Goal: Check status: Check status

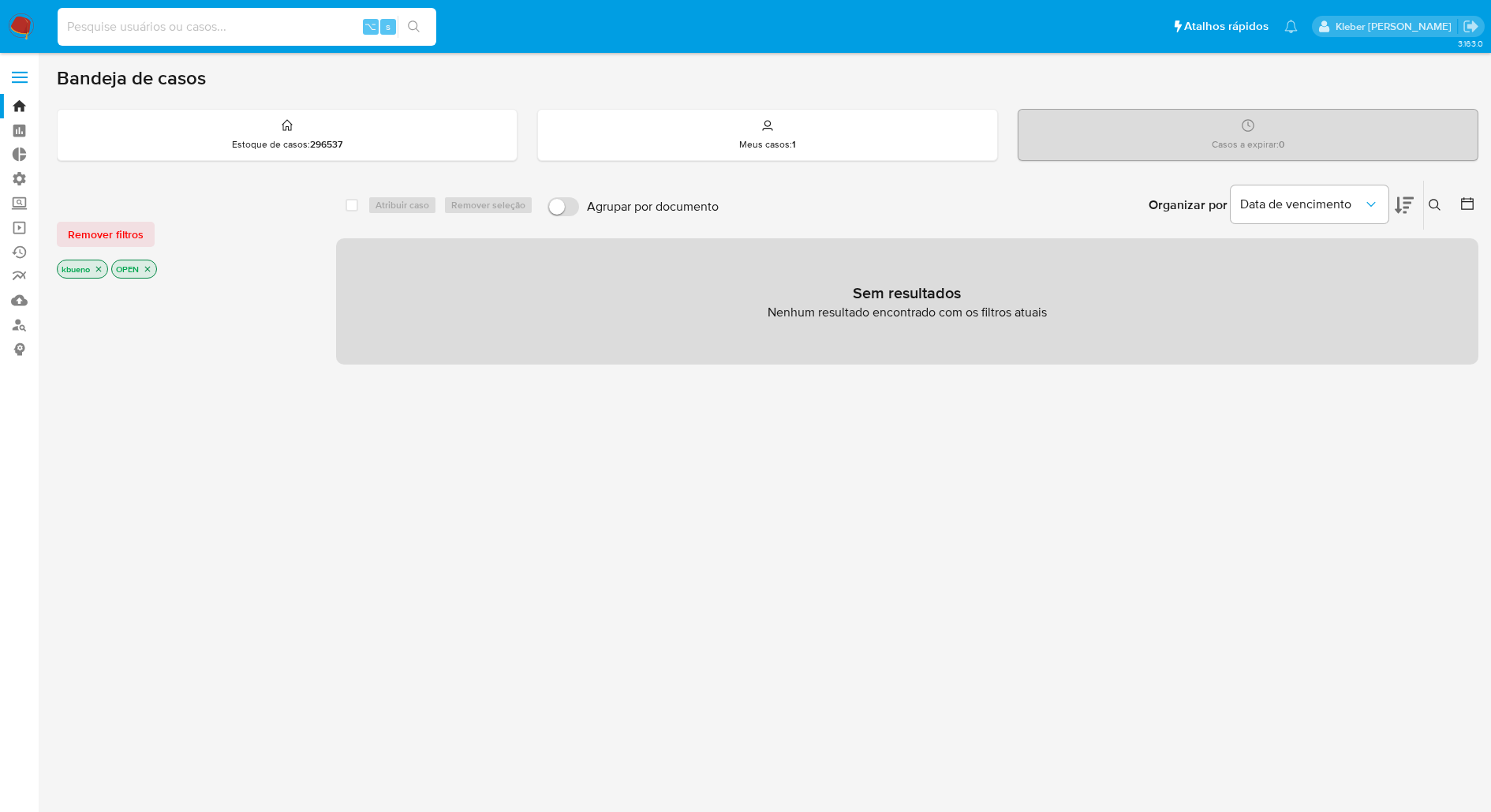
click at [213, 25] on input at bounding box center [247, 27] width 379 height 21
paste input "2916599990"
type input "2916599990"
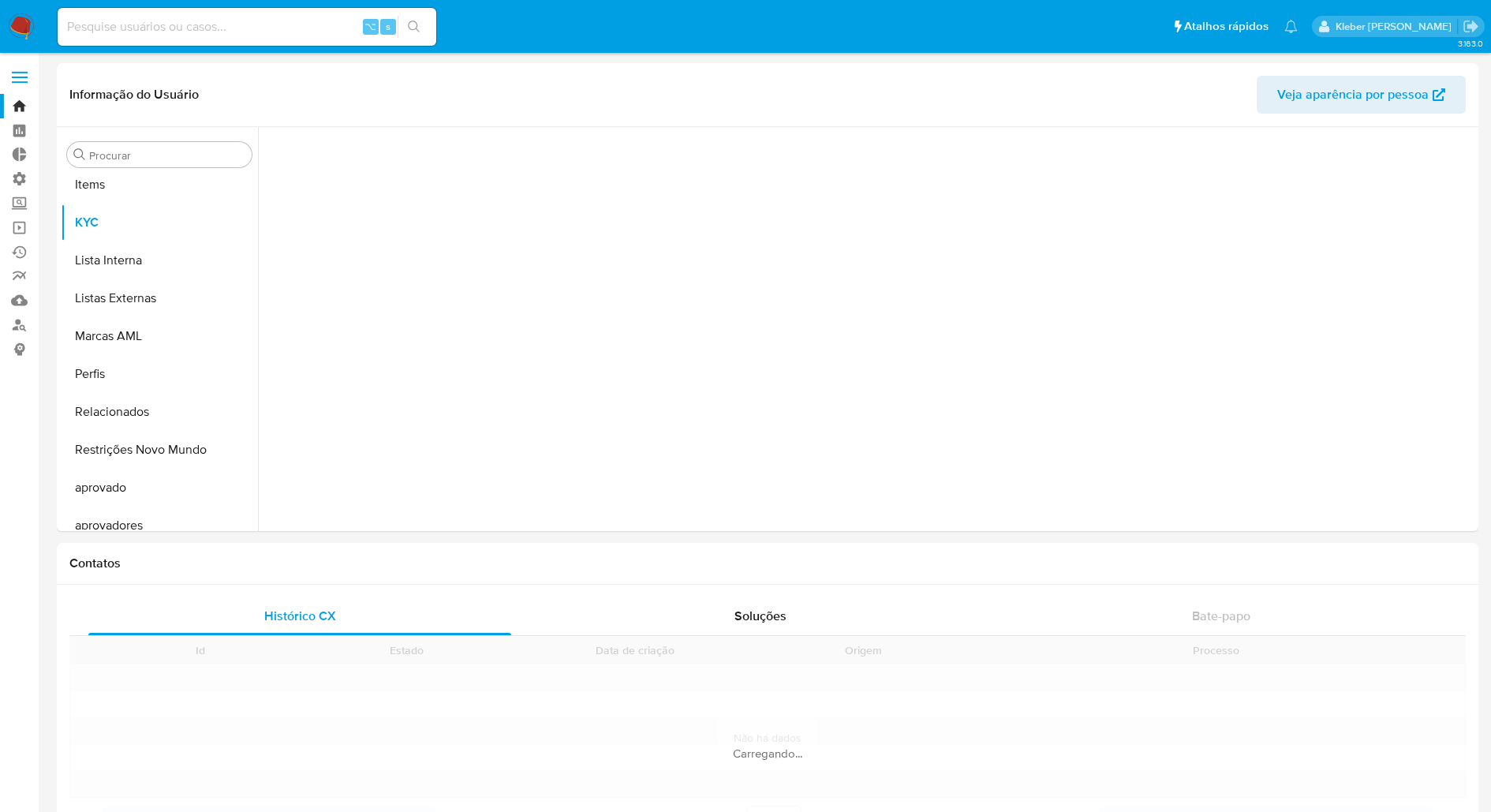
scroll to position [856, 0]
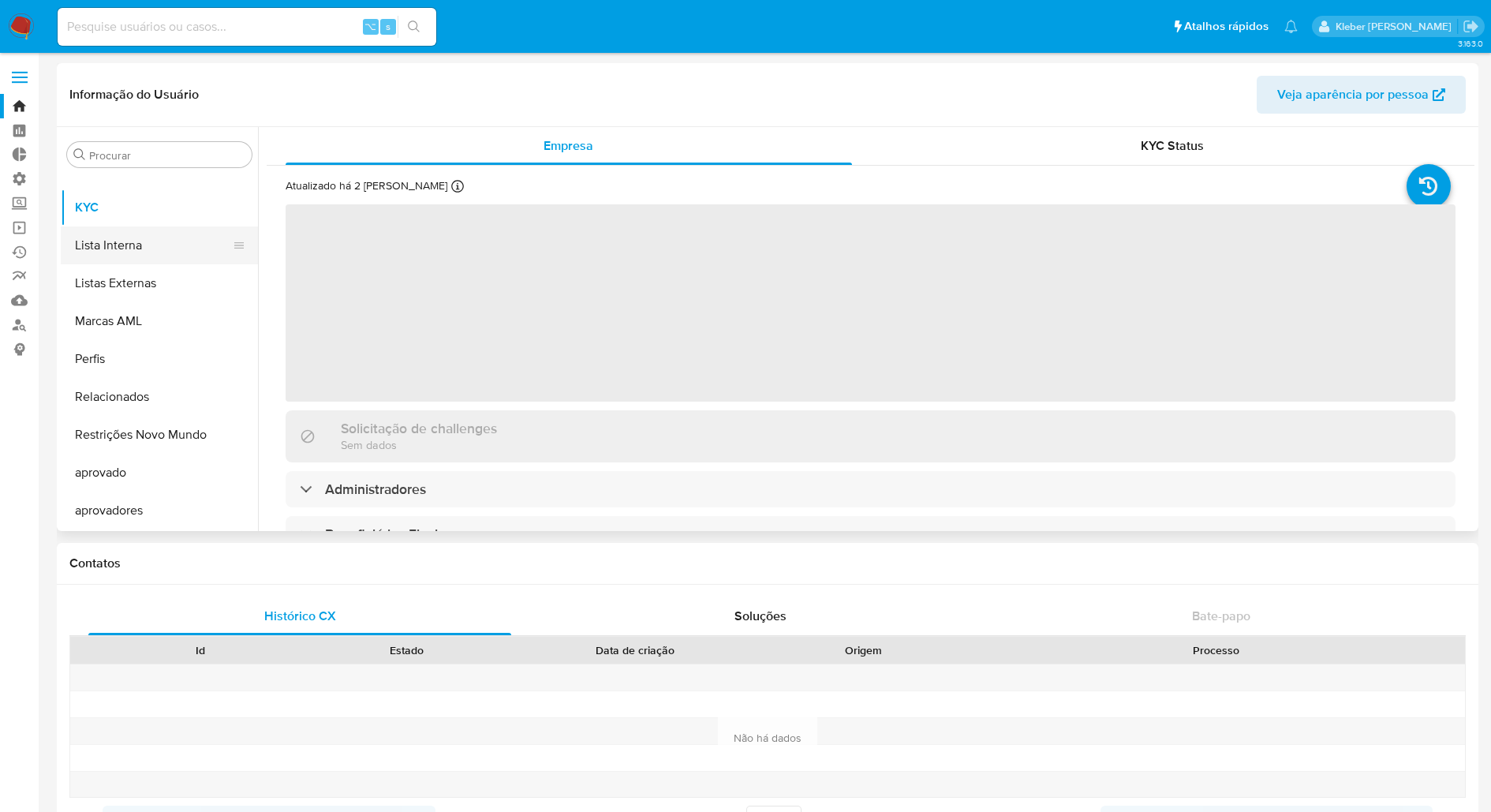
select select "10"
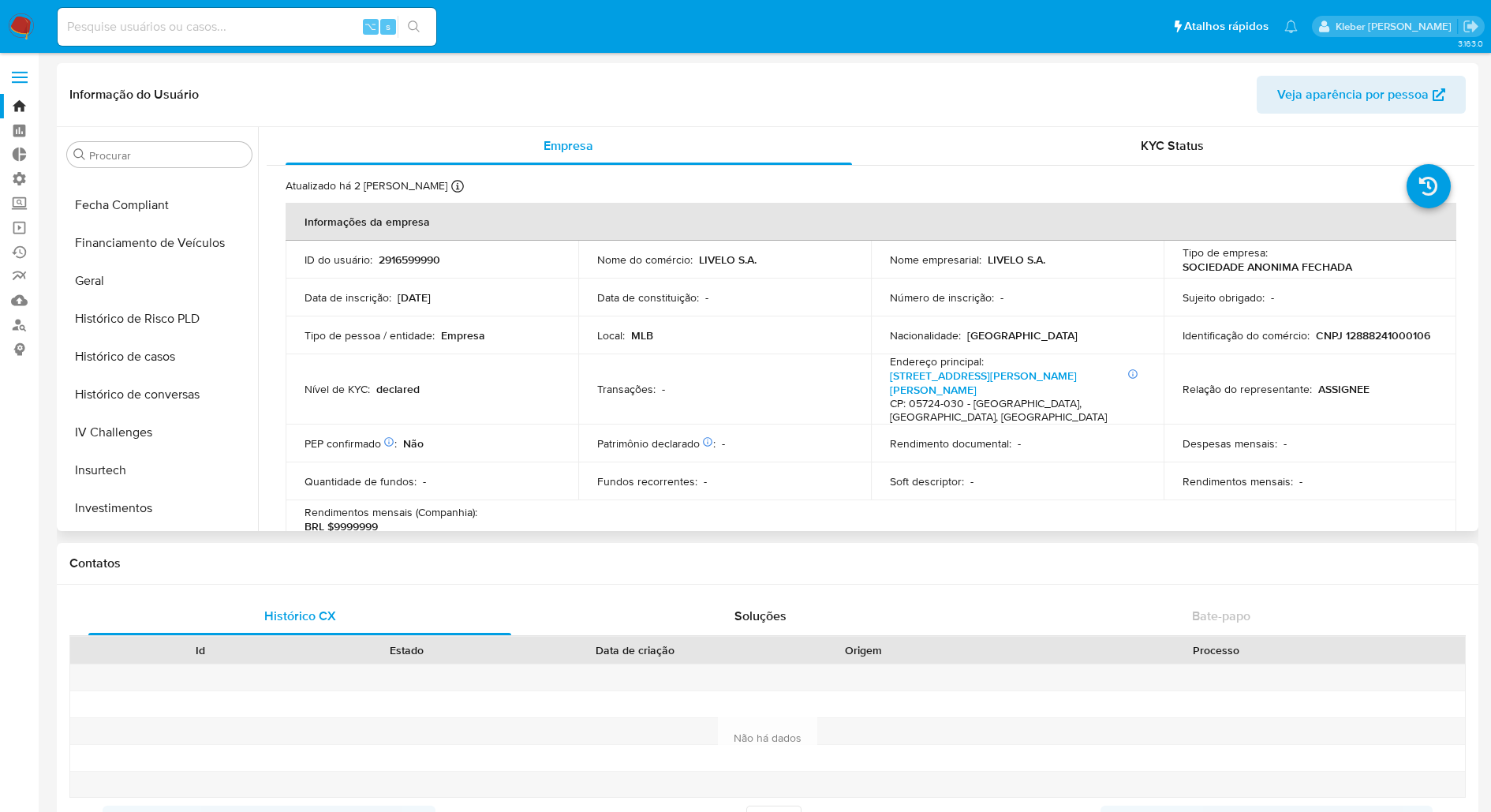
scroll to position [479, 0]
click at [1141, 143] on span "KYC Status" at bounding box center [1172, 145] width 63 height 18
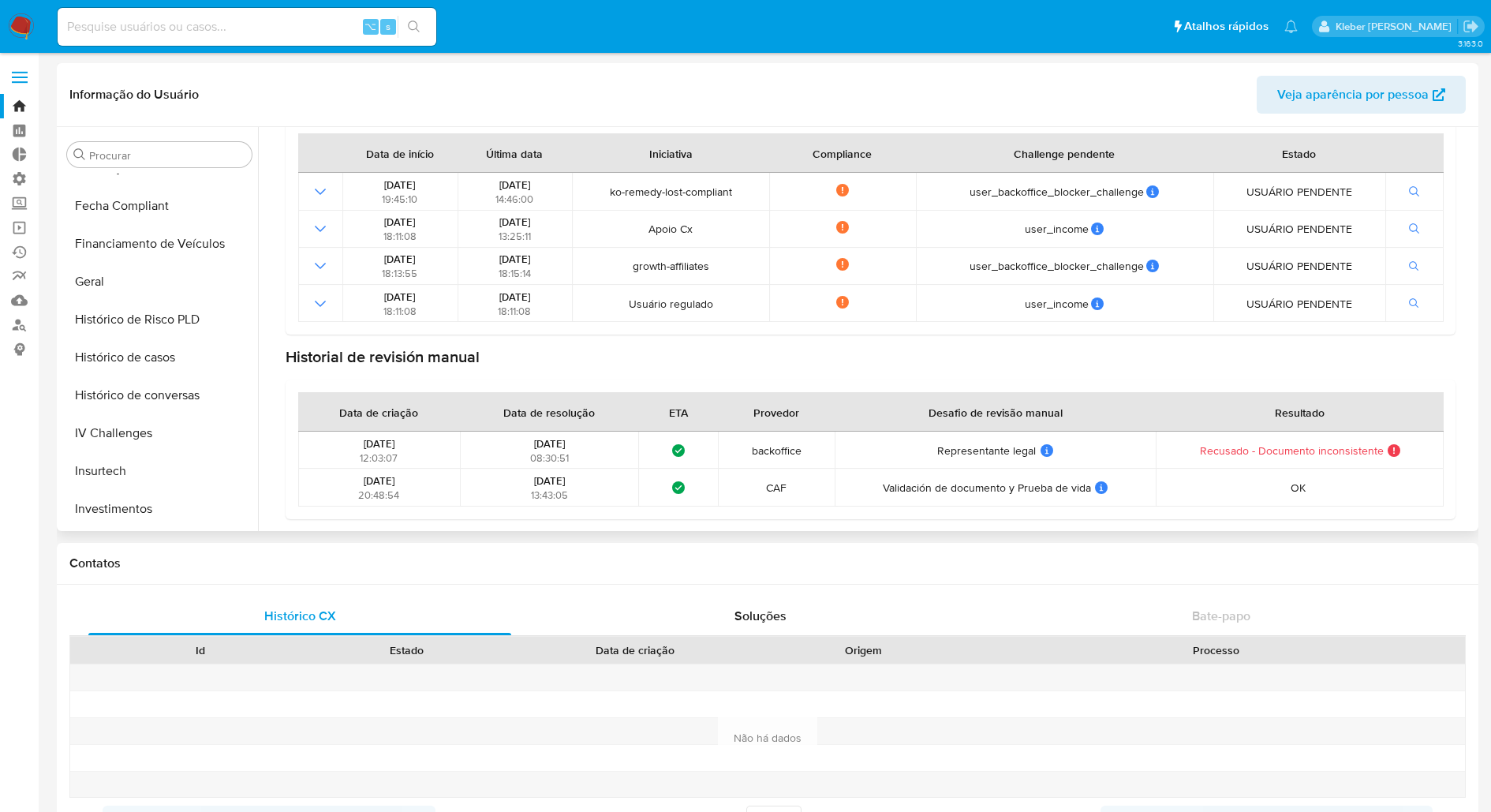
scroll to position [174, 0]
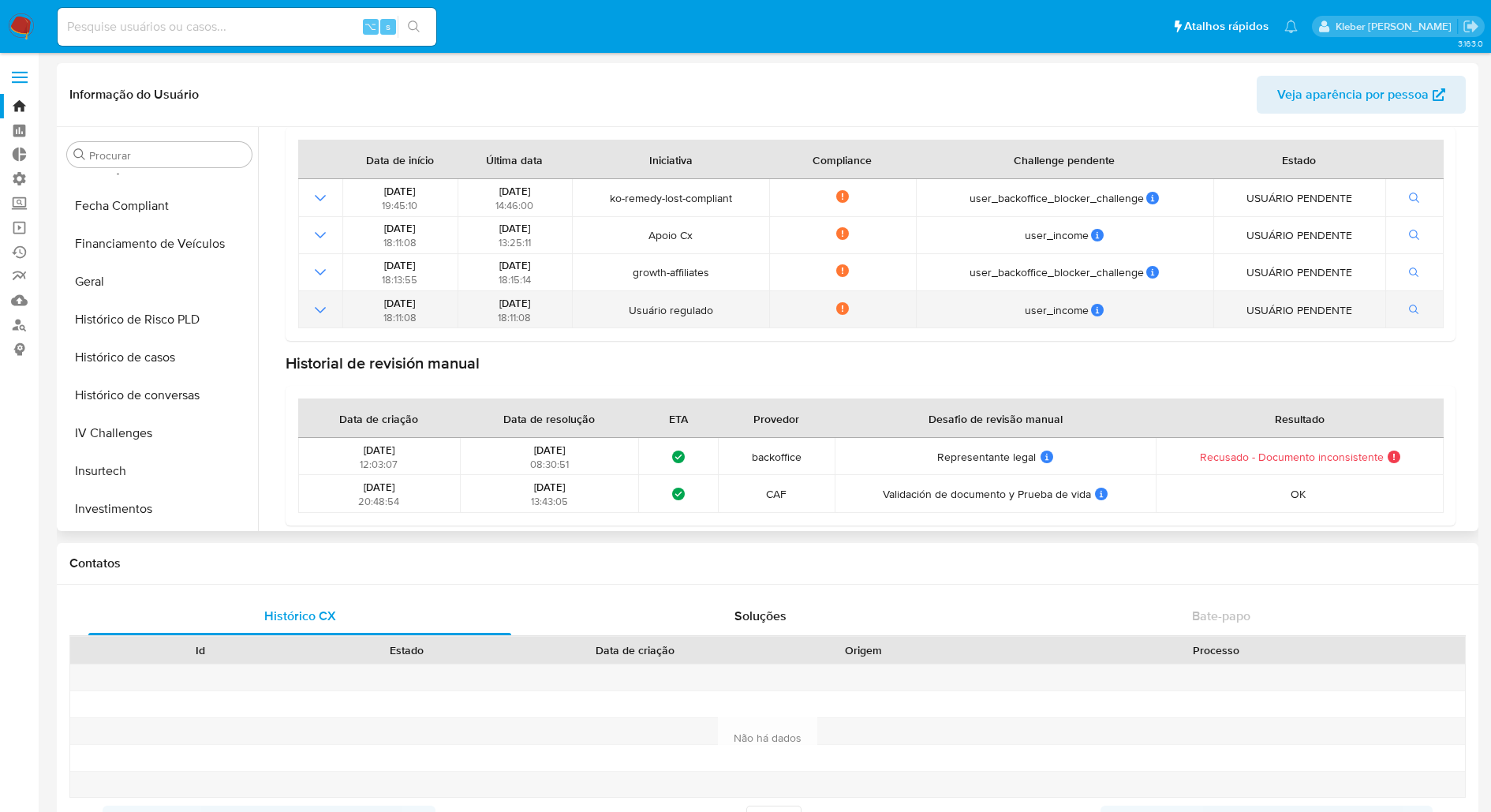
click at [318, 307] on icon "Mostrar operación" at bounding box center [321, 310] width 19 height 19
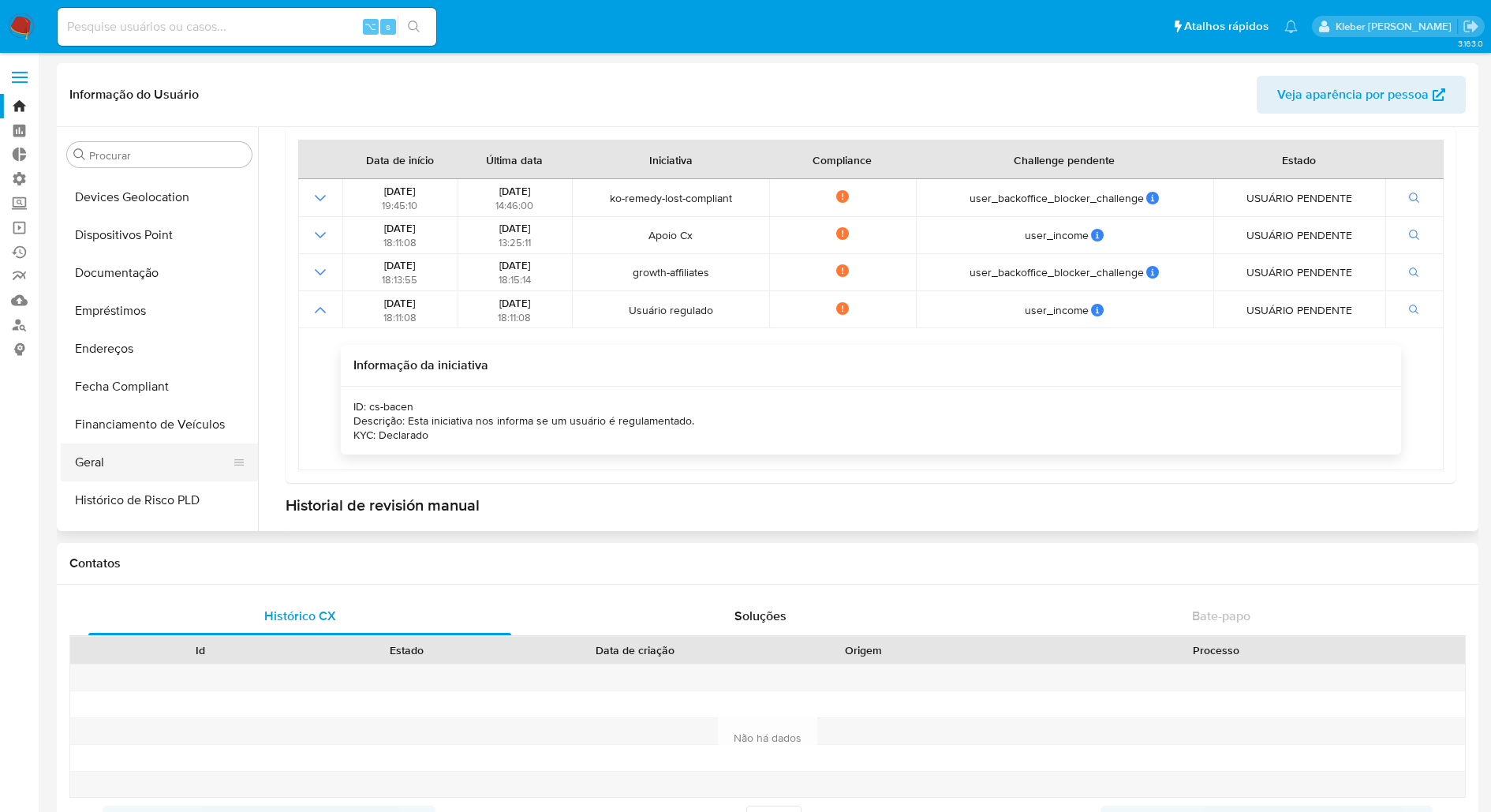
scroll to position [247, 0]
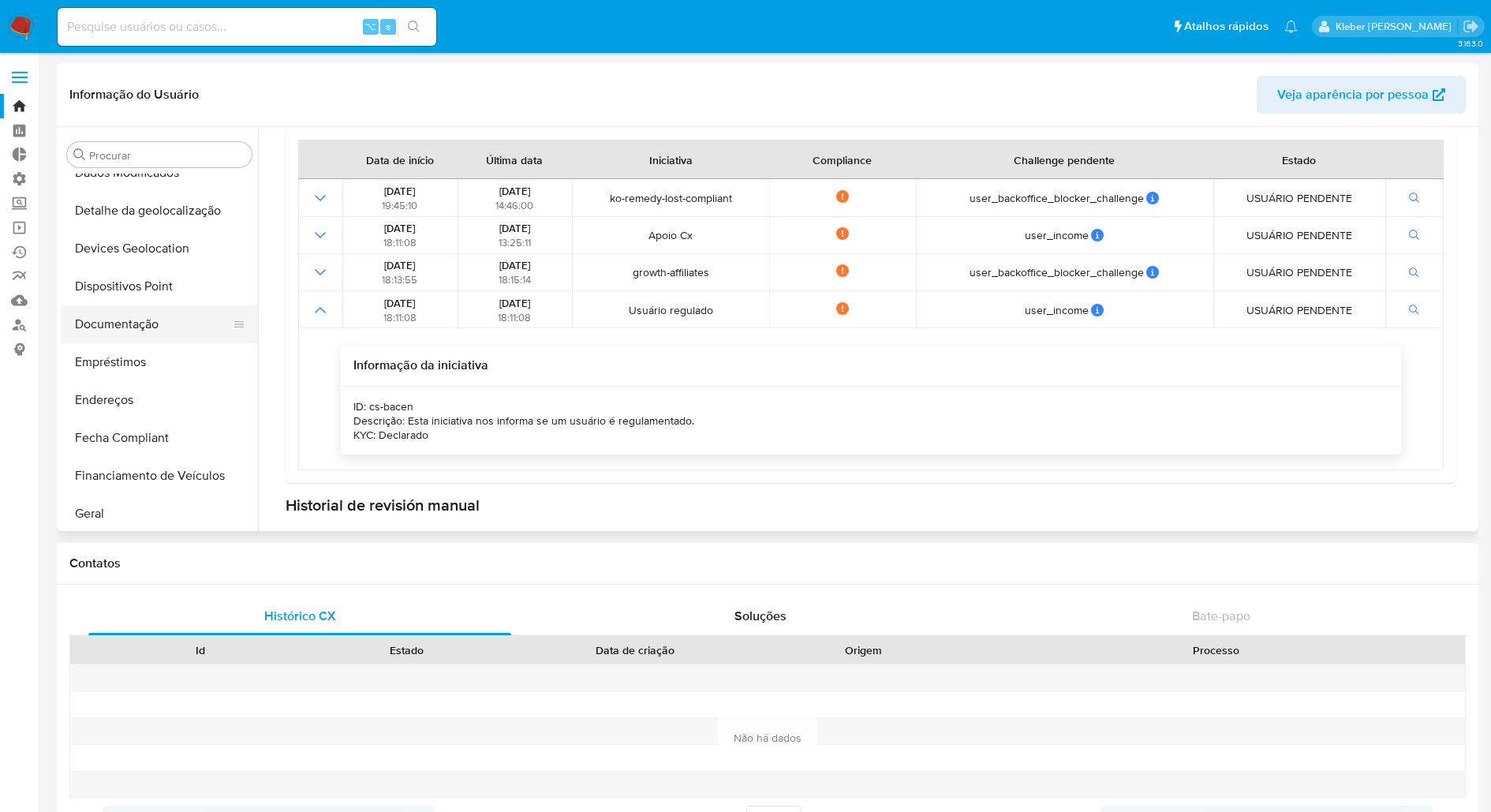
click at [132, 323] on button "Documentação" at bounding box center [153, 325] width 185 height 38
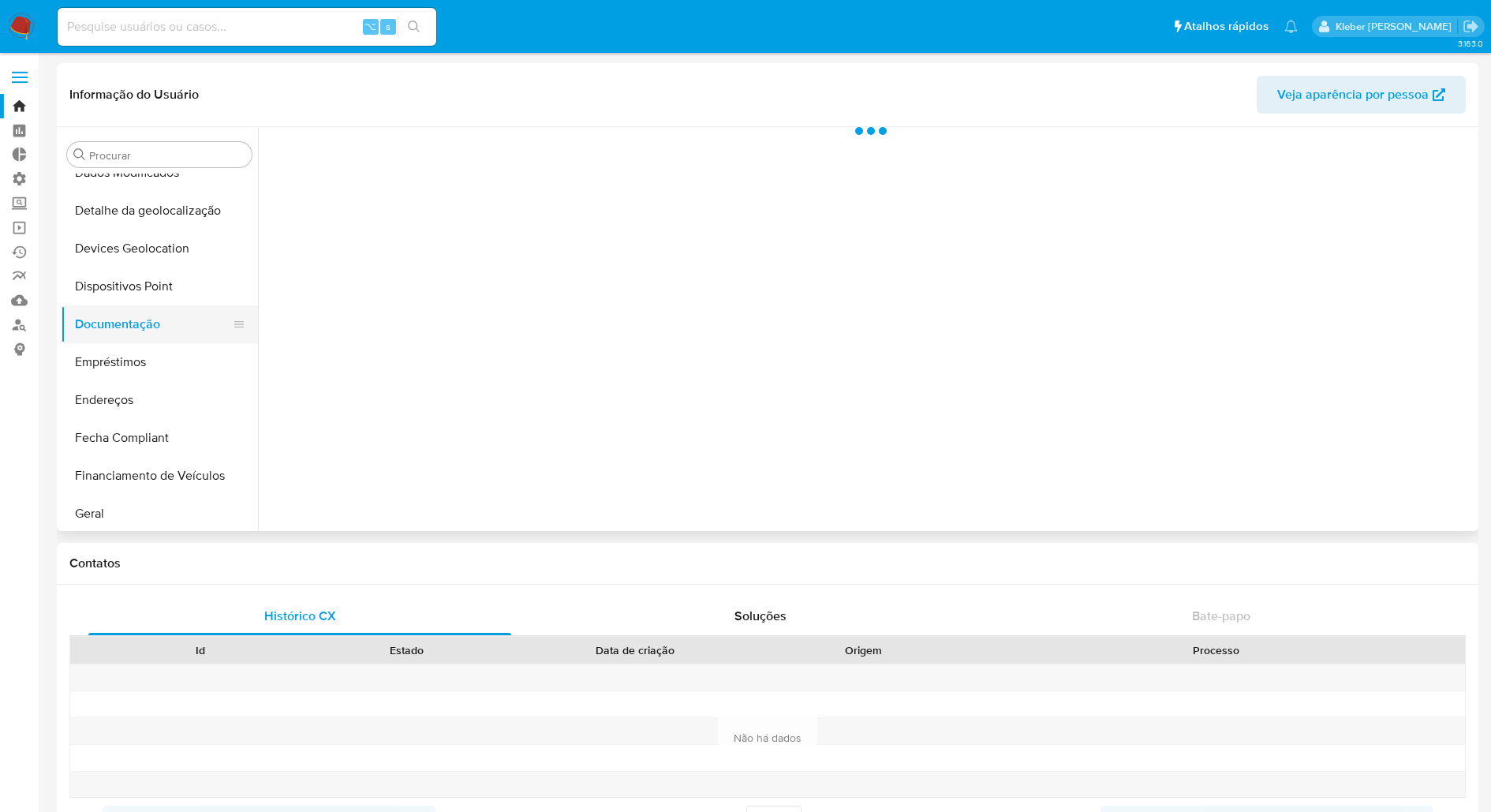
scroll to position [0, 0]
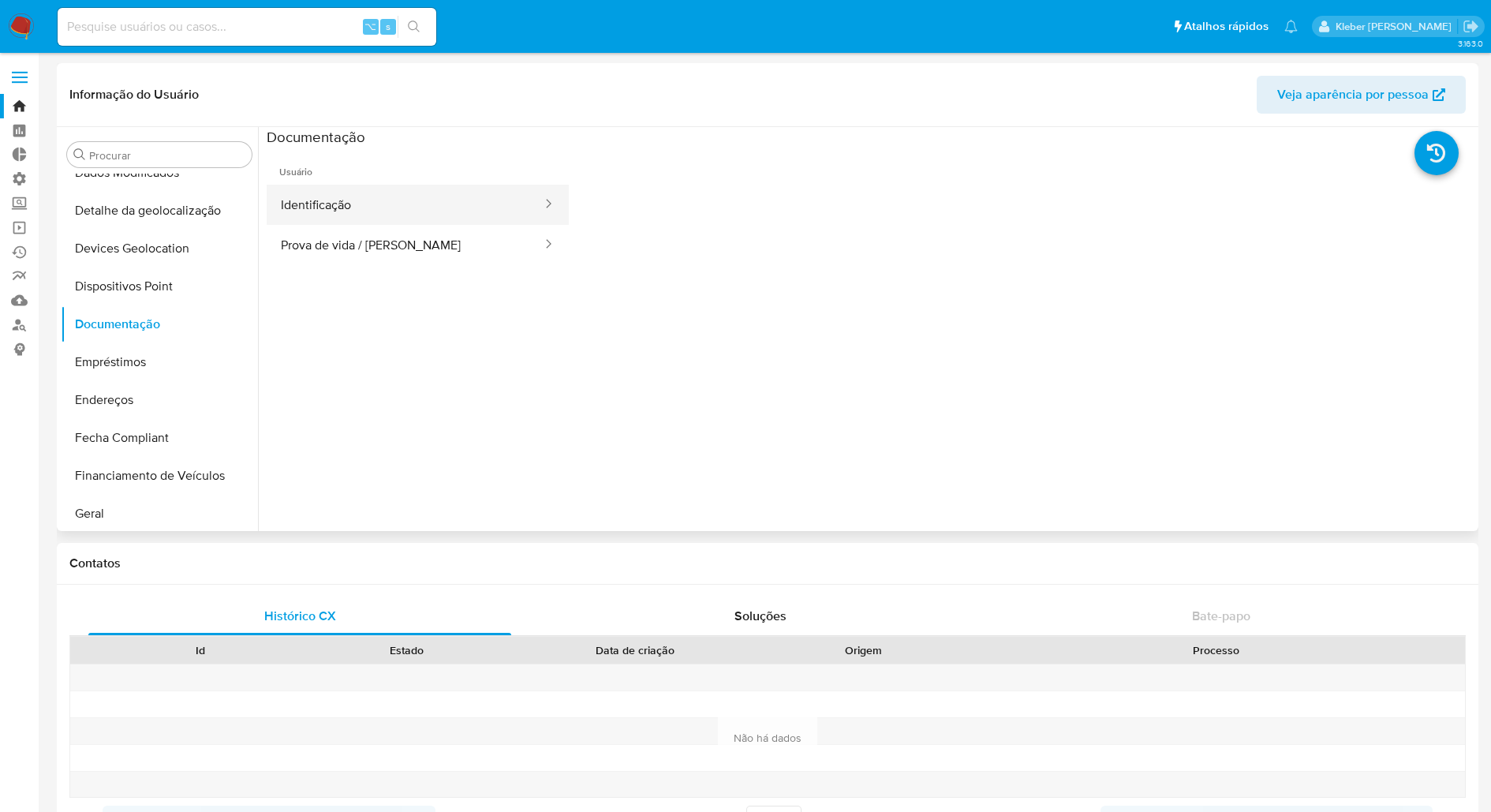
click at [428, 202] on button "Identificação" at bounding box center [405, 205] width 277 height 41
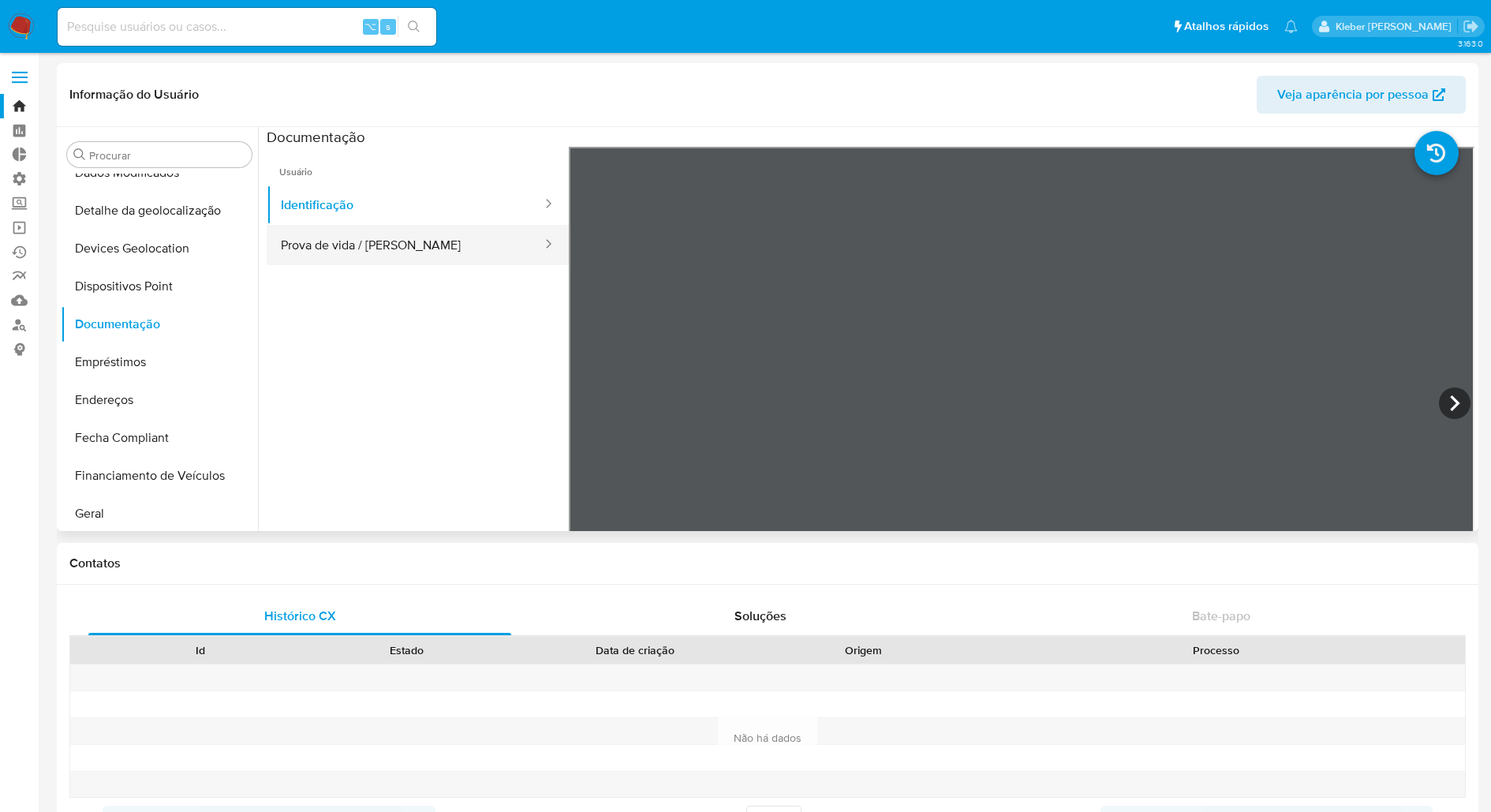
click at [455, 251] on button "Prova de vida / [PERSON_NAME]" at bounding box center [405, 244] width 277 height 41
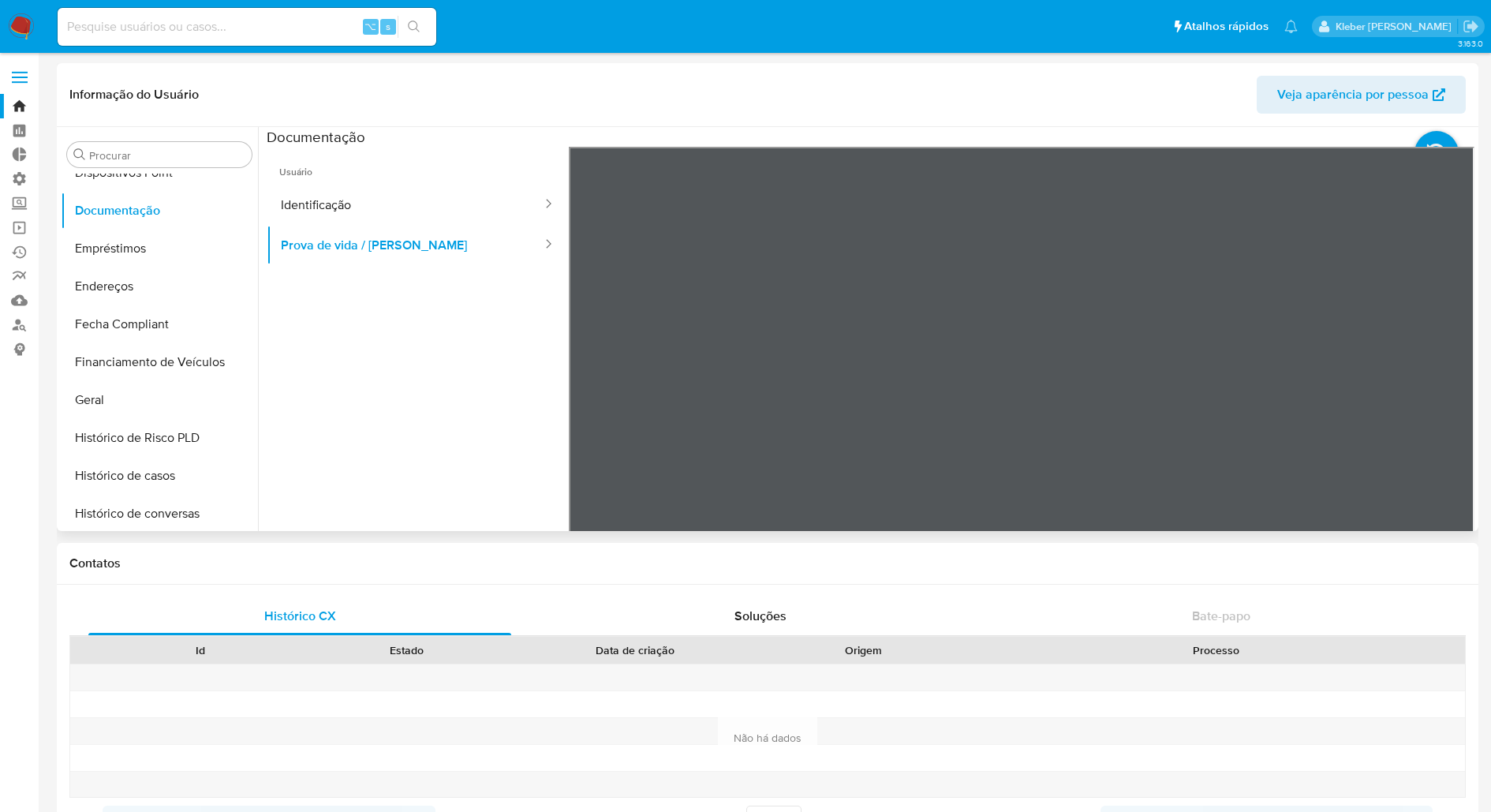
scroll to position [368, 0]
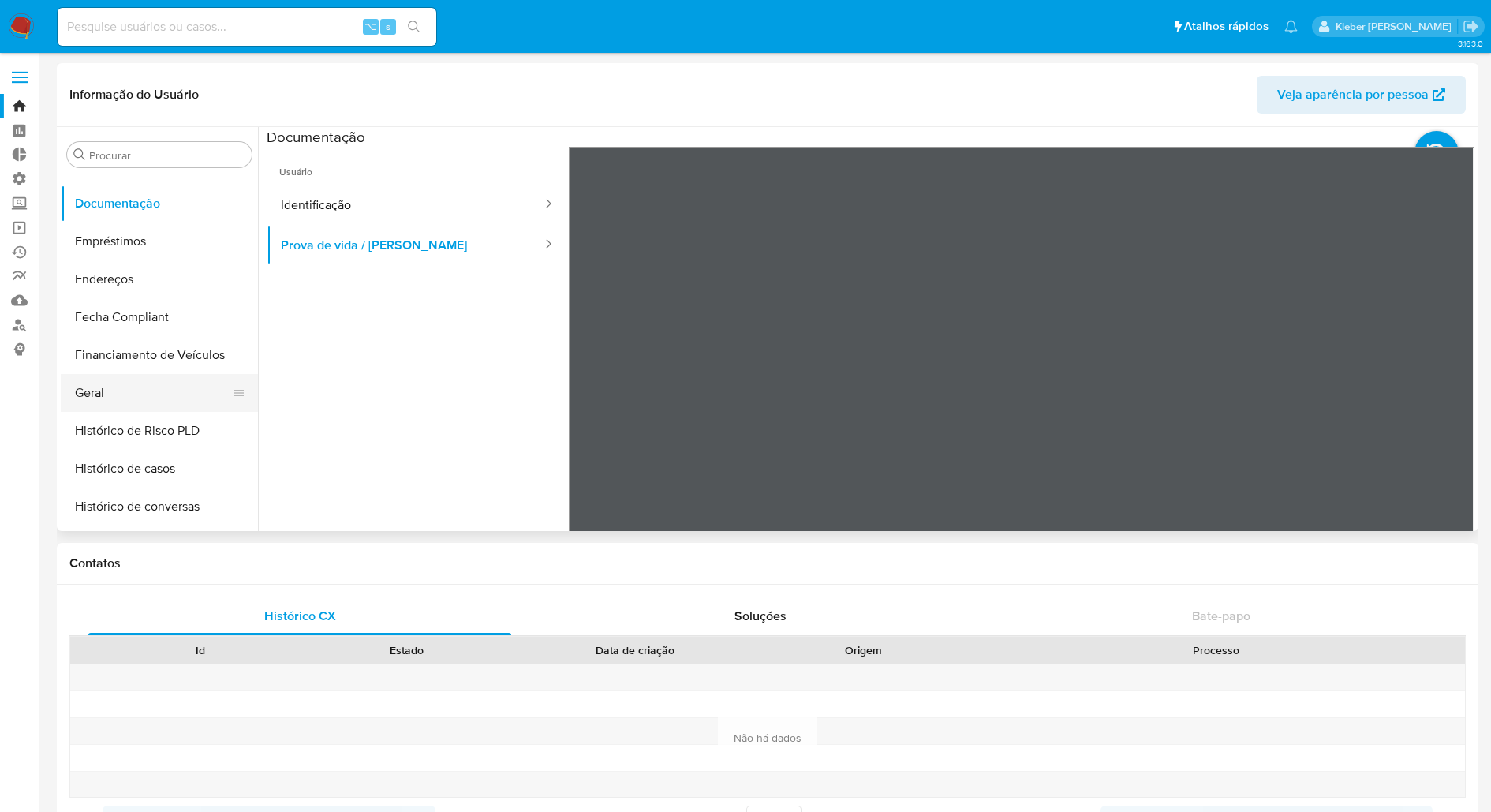
click at [135, 392] on button "Geral" at bounding box center [153, 393] width 185 height 38
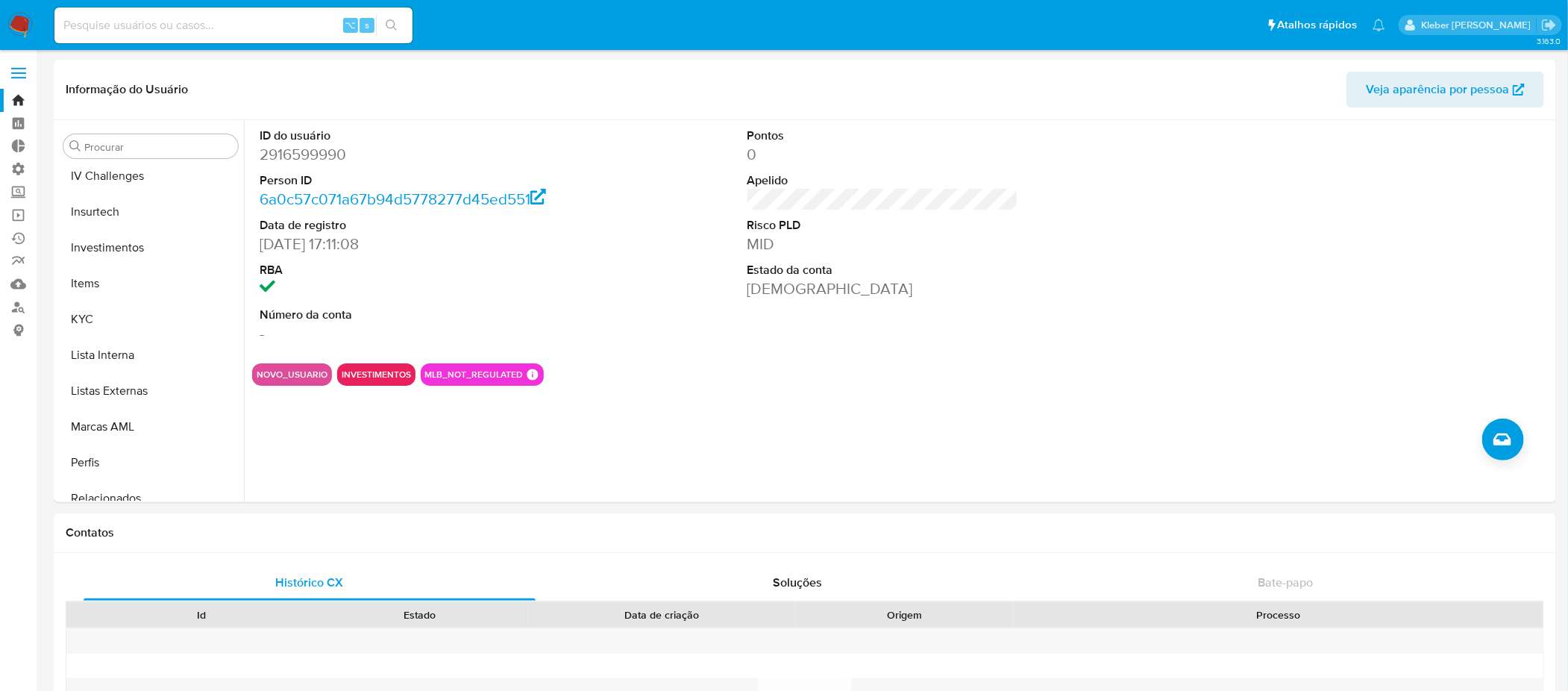
scroll to position [686, 0]
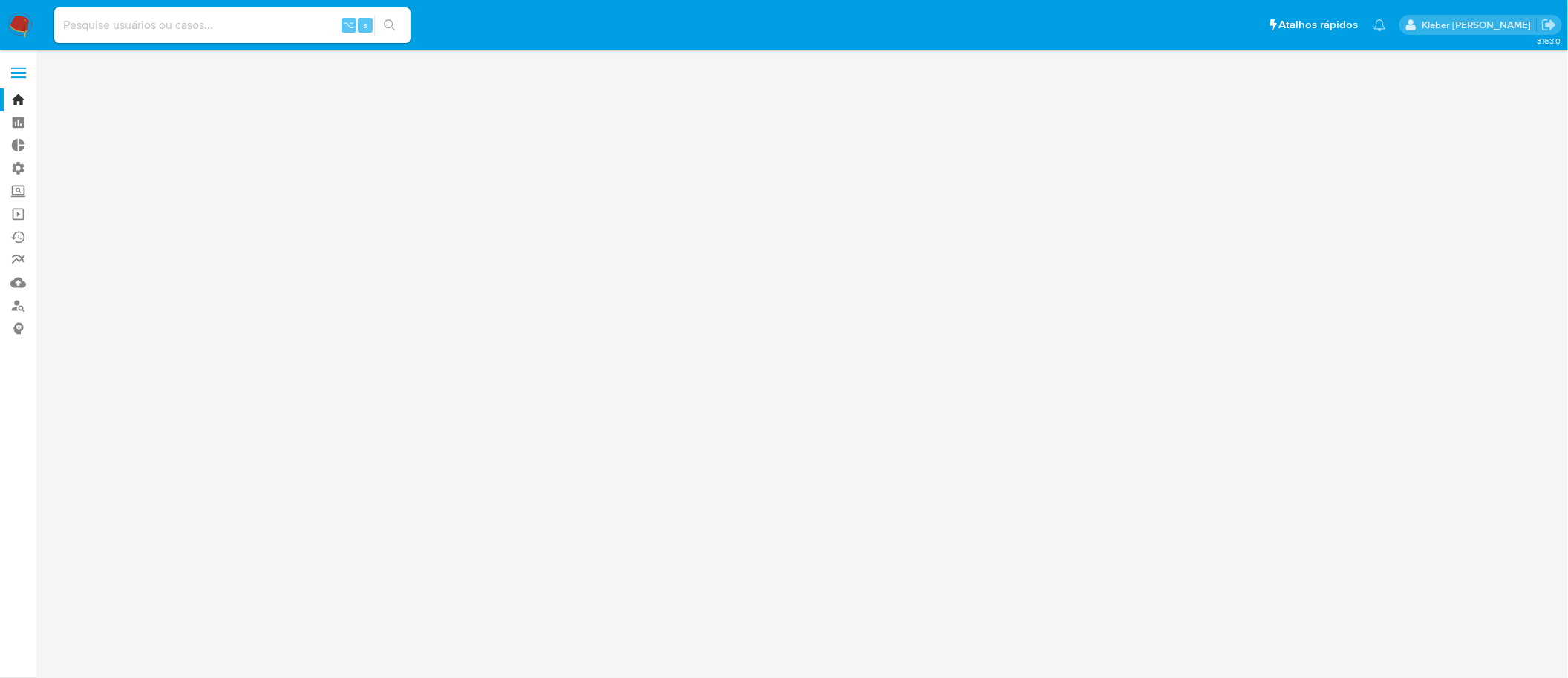
click at [120, 28] on input at bounding box center [232, 25] width 357 height 19
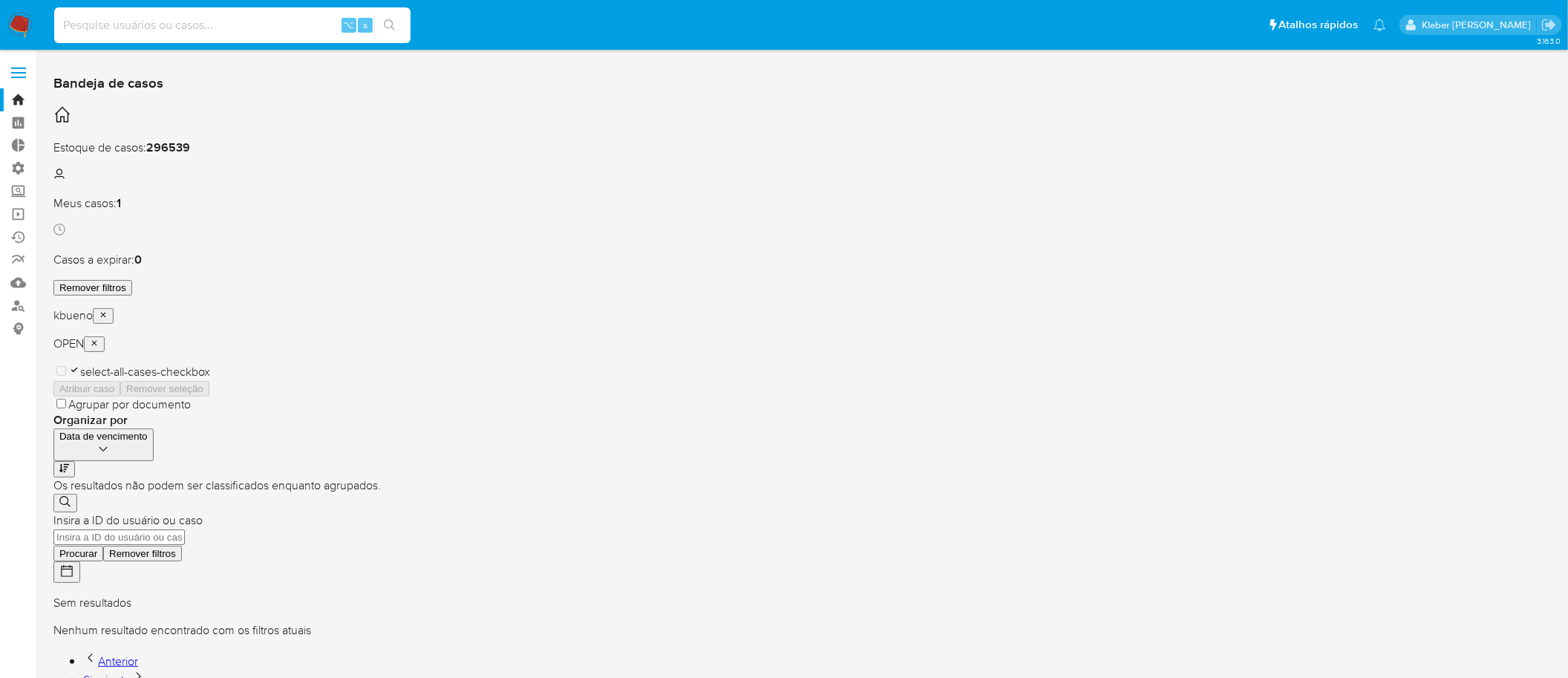
paste input "1468917653"
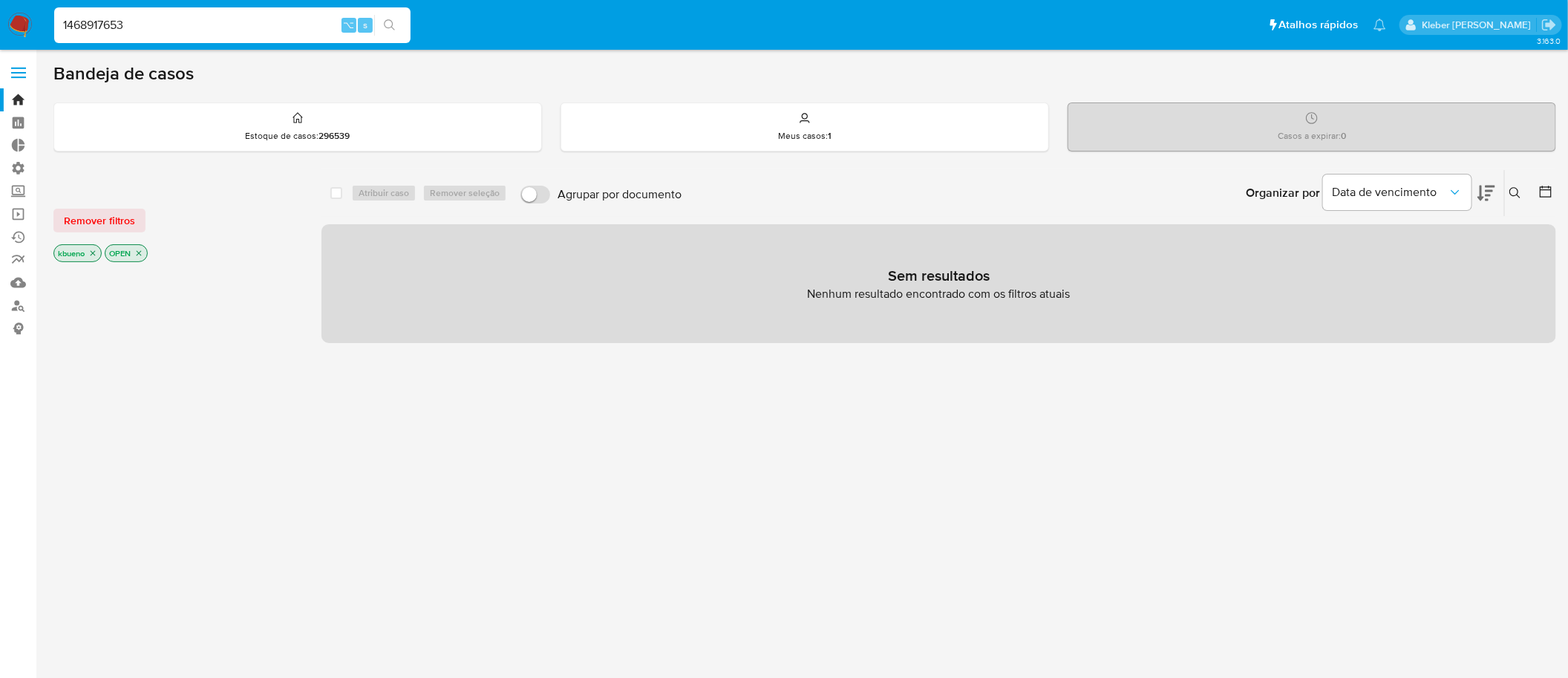
type input "1468917653"
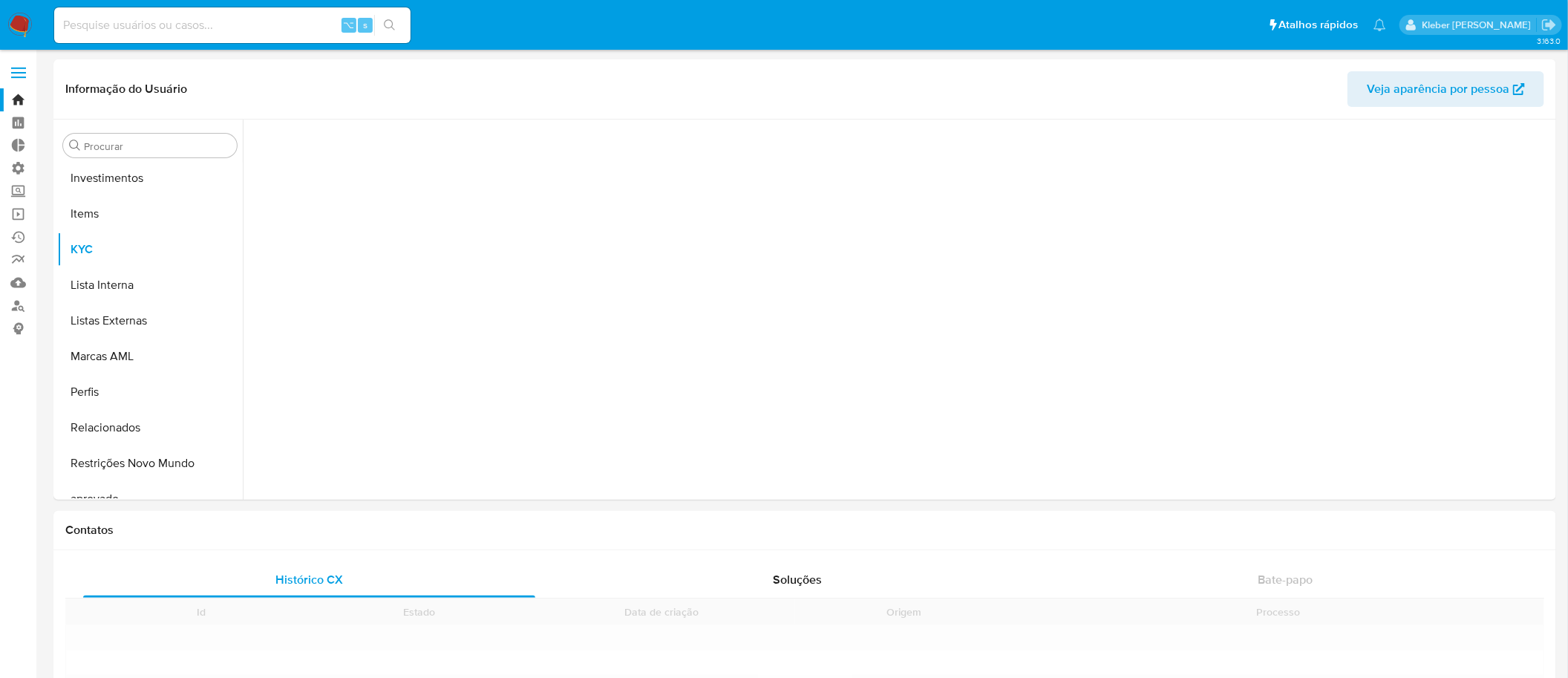
scroll to position [804, 0]
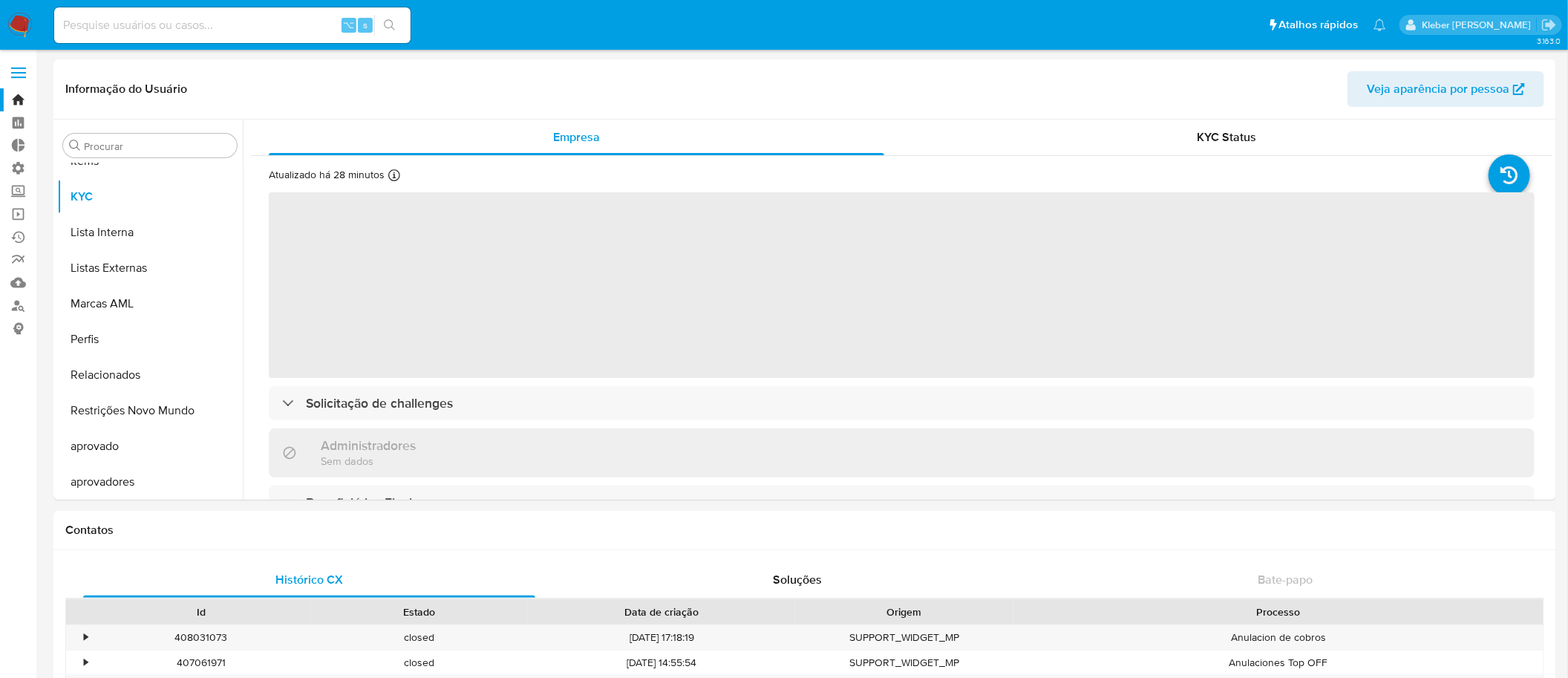
select select "10"
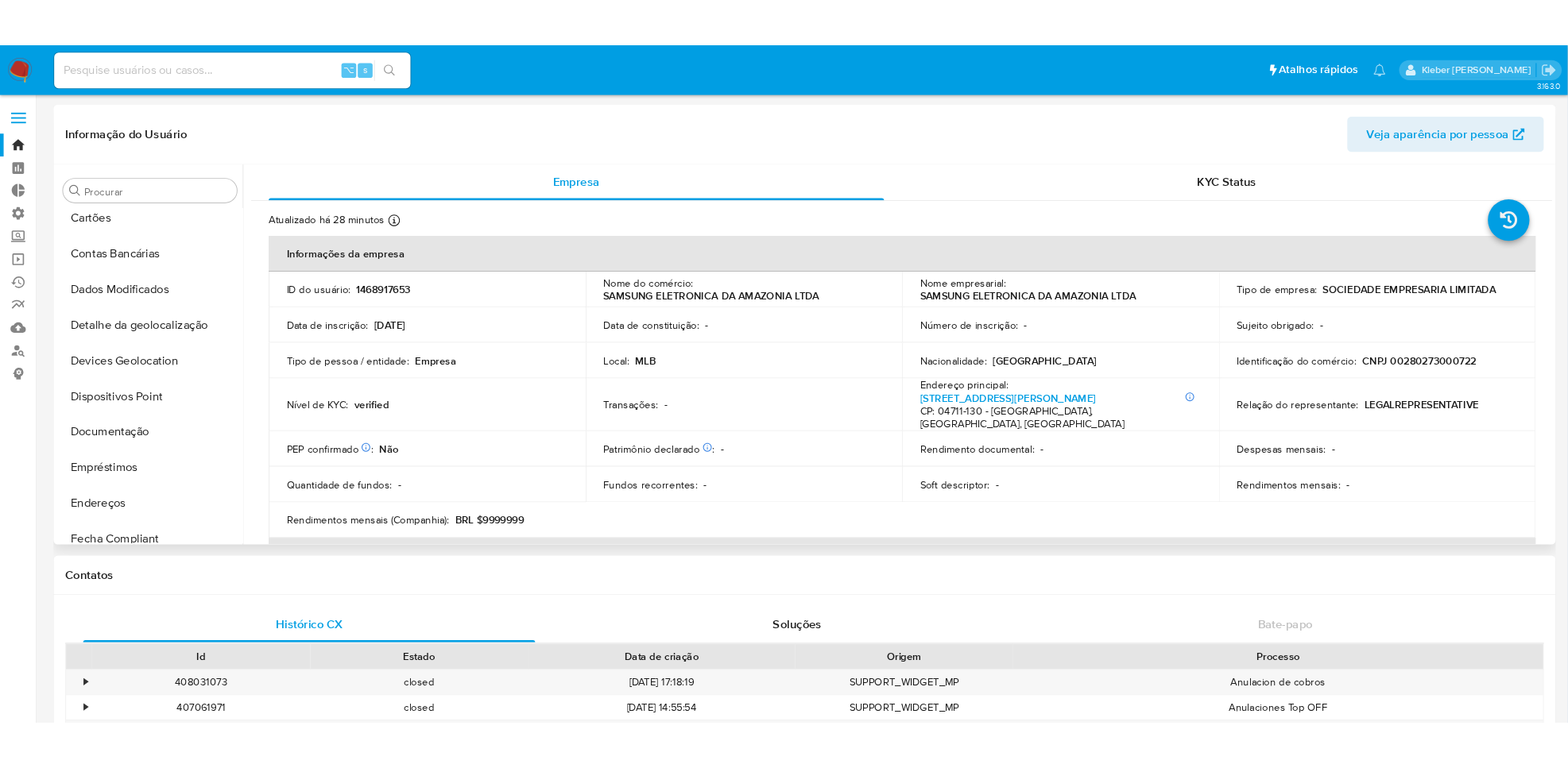
scroll to position [157, 0]
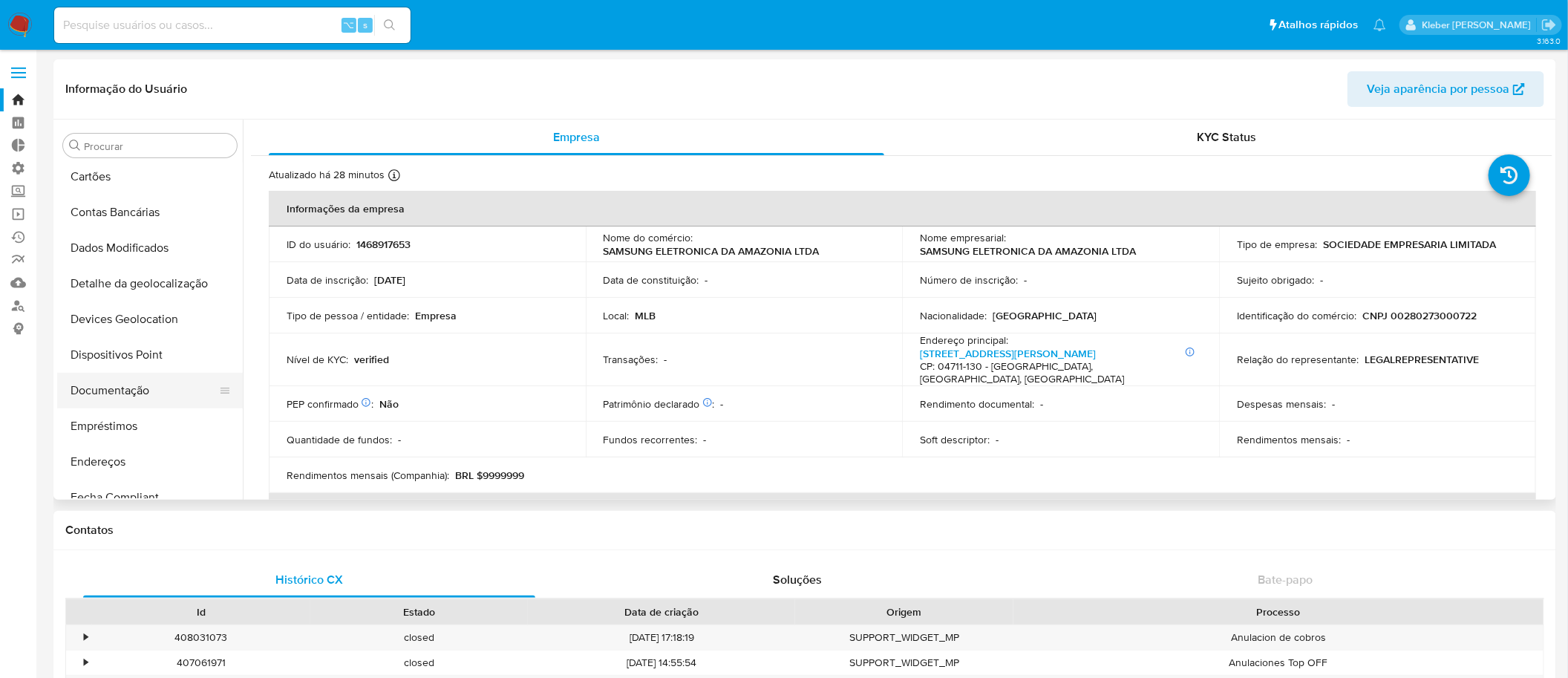
click at [118, 391] on button "Documentação" at bounding box center [144, 391] width 174 height 36
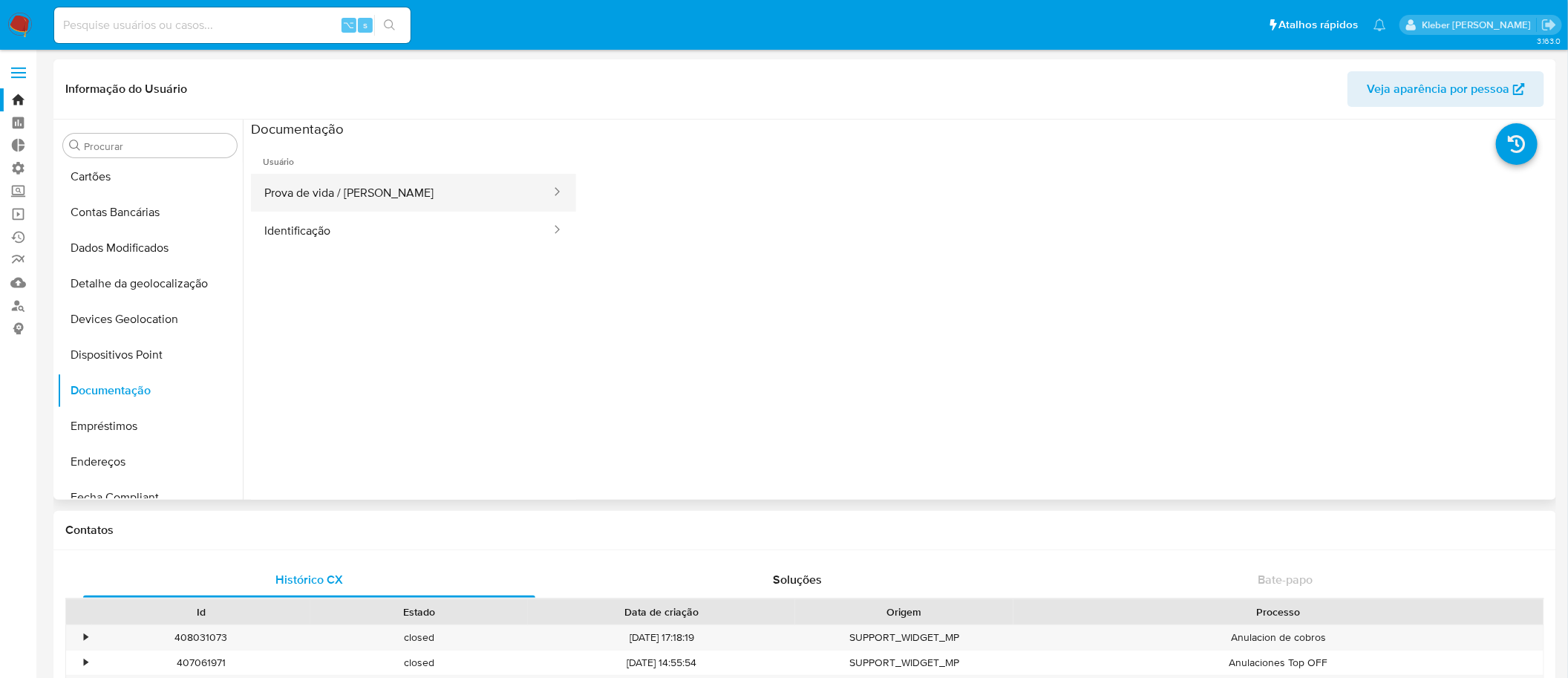
click at [337, 194] on button "Prova de vida / [PERSON_NAME]" at bounding box center [402, 193] width 301 height 38
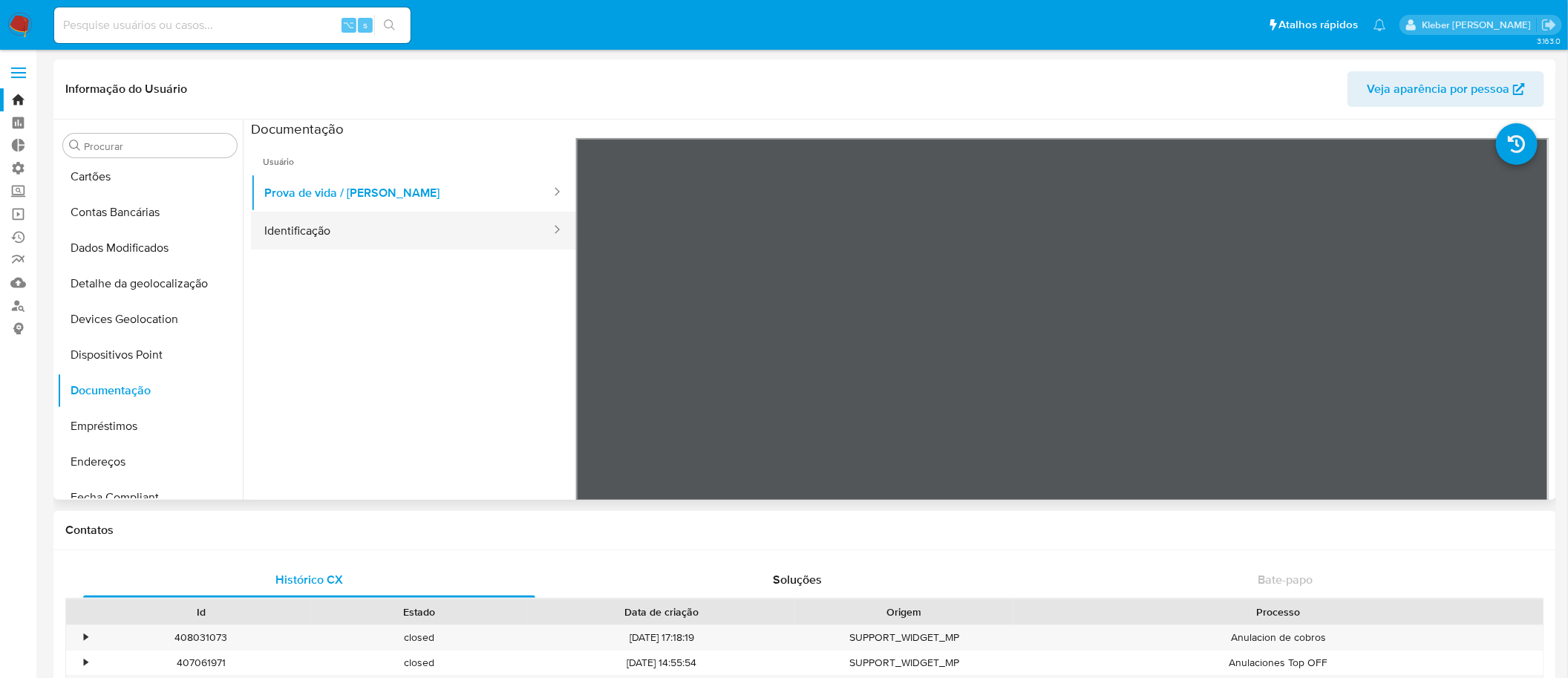
click at [344, 228] on button "Identificação" at bounding box center [402, 230] width 301 height 38
click at [312, 190] on button "Prova de vida / [PERSON_NAME]" at bounding box center [402, 193] width 301 height 38
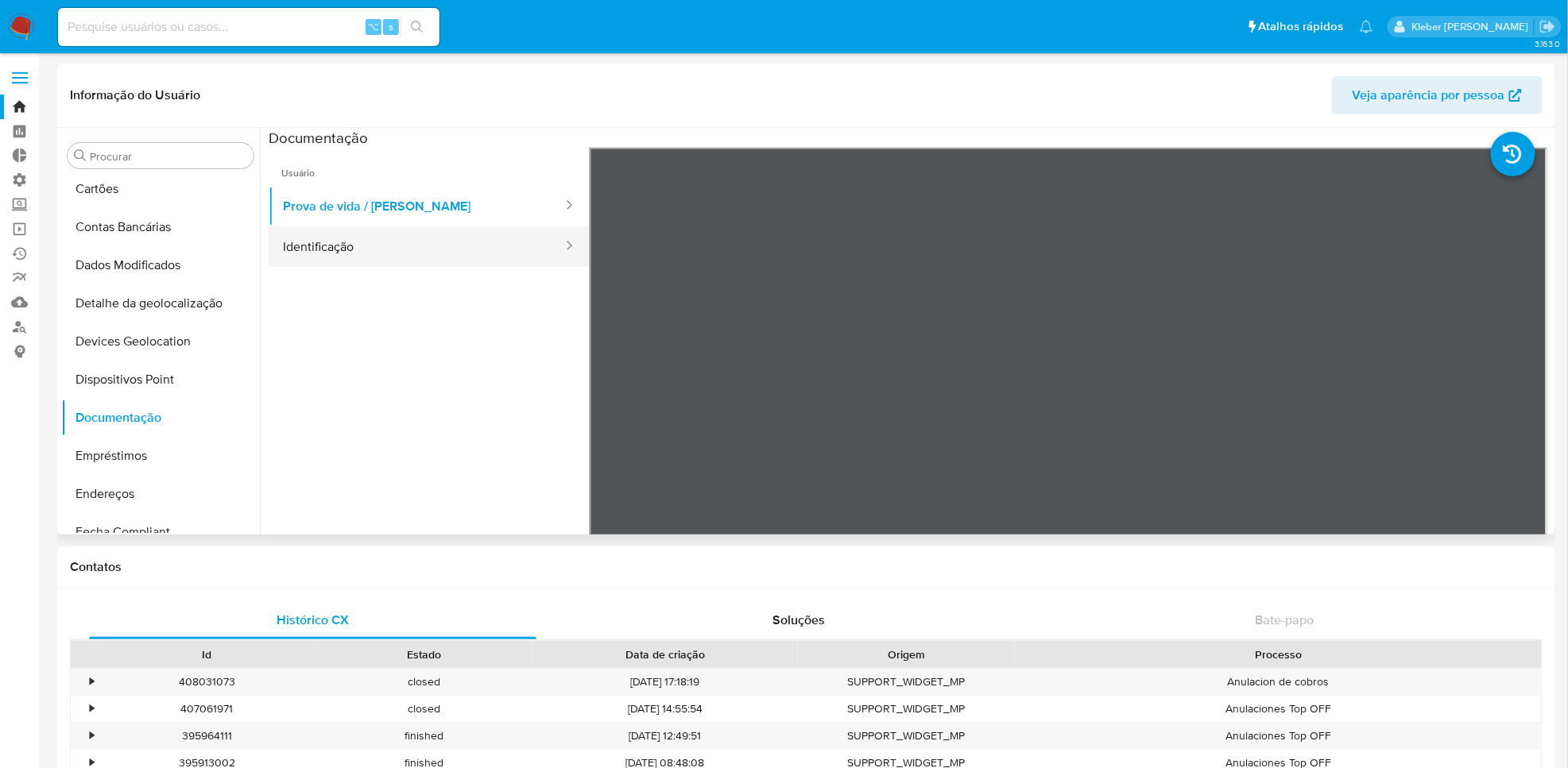
click at [333, 258] on button "Identificação" at bounding box center [416, 246] width 296 height 41
click at [383, 208] on button "Prova de vida / [PERSON_NAME]" at bounding box center [416, 206] width 296 height 41
